Goal: Go to known website: Access a specific website the user already knows

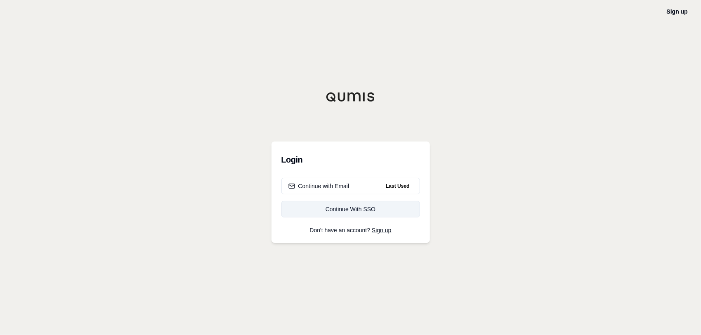
click at [356, 205] on link "Continue With SSO" at bounding box center [350, 209] width 139 height 16
click at [301, 180] on button "Continue with Email Last Used" at bounding box center [350, 186] width 139 height 16
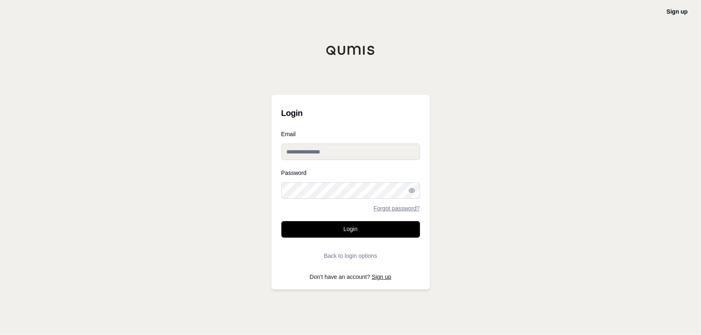
type input "**********"
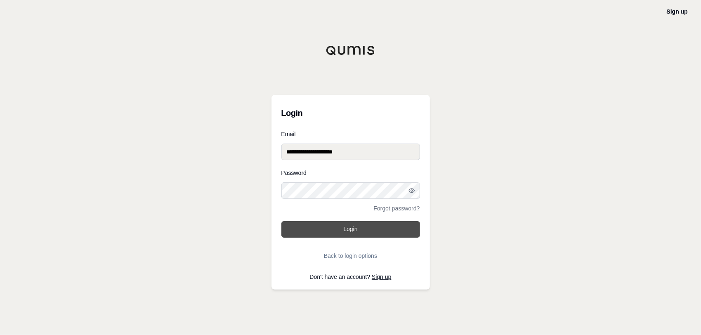
click at [347, 224] on button "Login" at bounding box center [350, 229] width 139 height 16
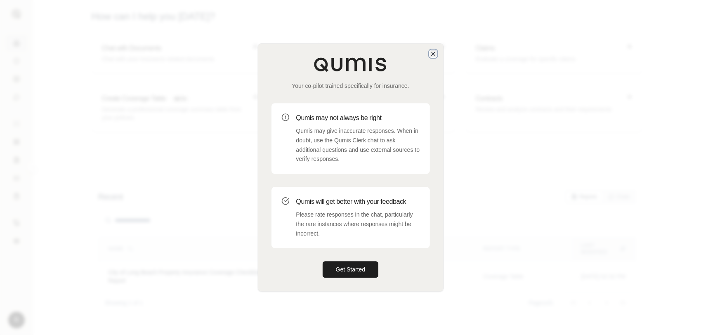
click at [430, 53] on icon "button" at bounding box center [433, 53] width 7 height 7
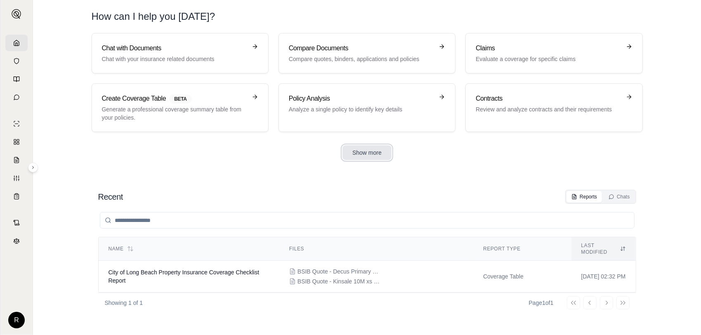
click at [378, 152] on button "Show more" at bounding box center [366, 152] width 49 height 15
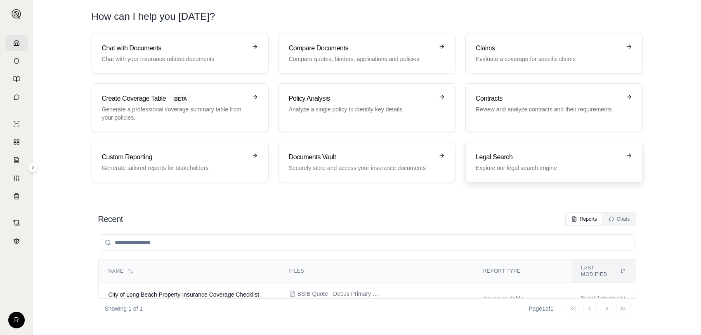
click at [492, 158] on h3 "Legal Search" at bounding box center [548, 157] width 145 height 10
